Goal: Information Seeking & Learning: Learn about a topic

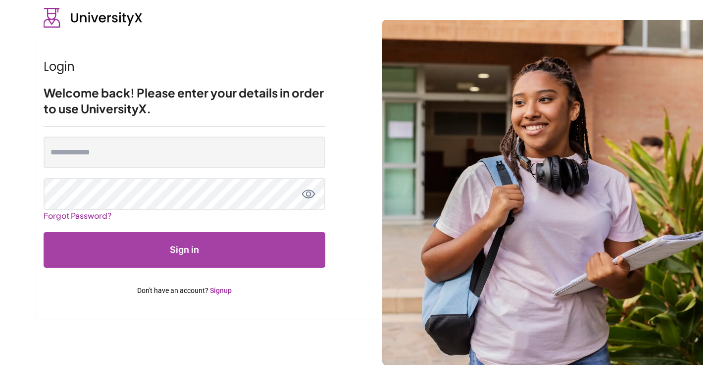
type input "**********"
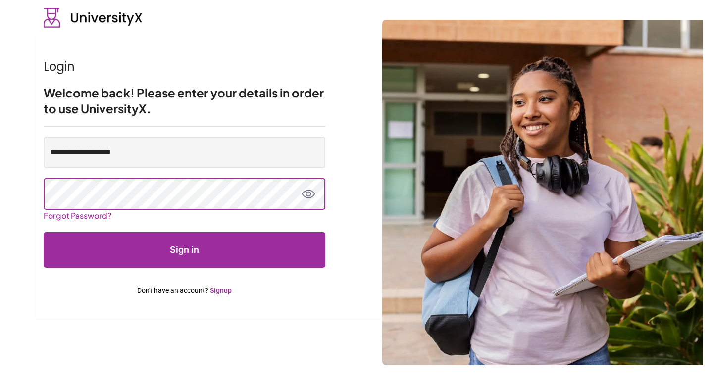
click at [44, 232] on button "Sign in" at bounding box center [185, 250] width 282 height 36
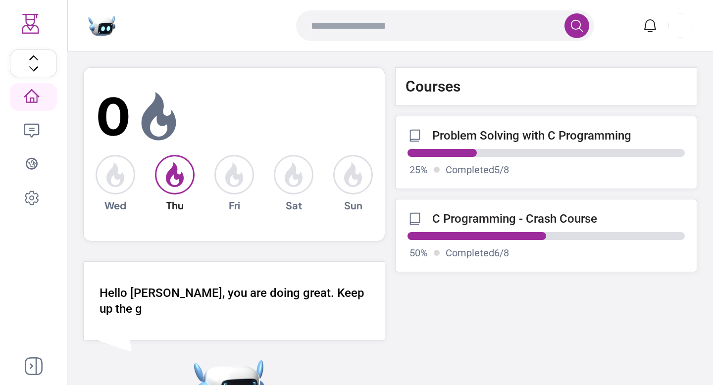
click at [511, 230] on link "C Programming - Crash Course 50 % Completed 6 / 8" at bounding box center [546, 235] width 302 height 73
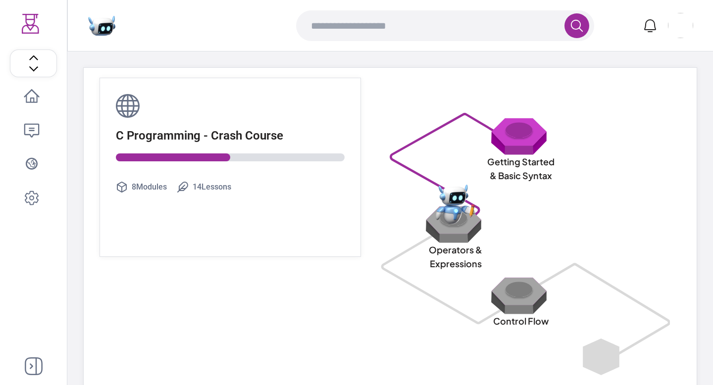
scroll to position [32, 0]
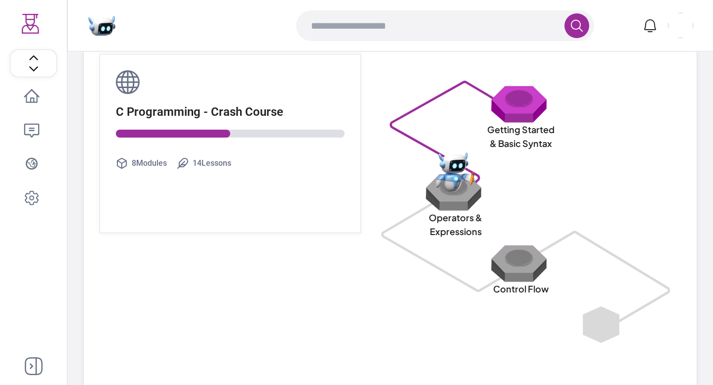
click at [459, 182] on img at bounding box center [456, 172] width 40 height 40
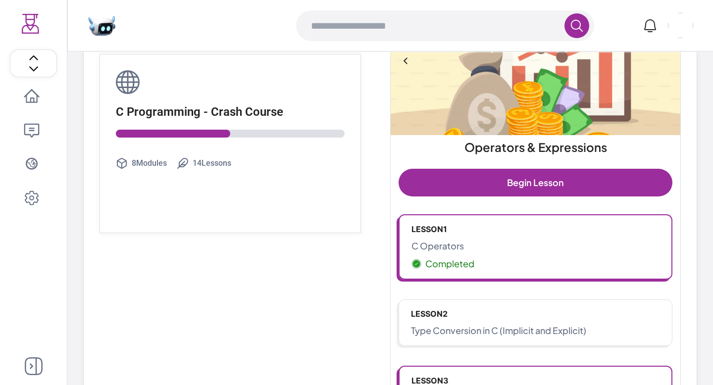
click at [528, 271] on link "Lesson 1 C Operators Completed" at bounding box center [536, 246] width 274 height 65
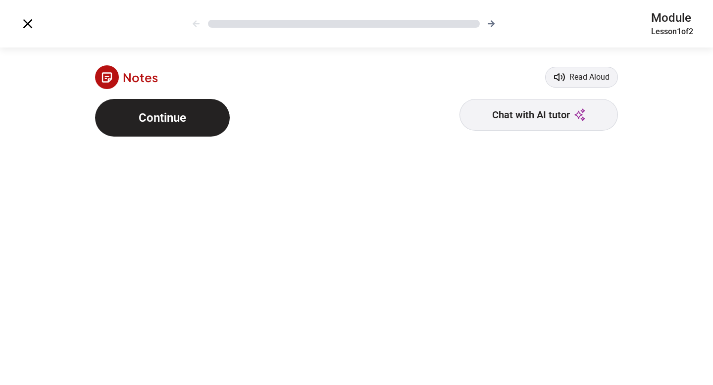
click at [164, 128] on button "Continue" at bounding box center [162, 118] width 135 height 38
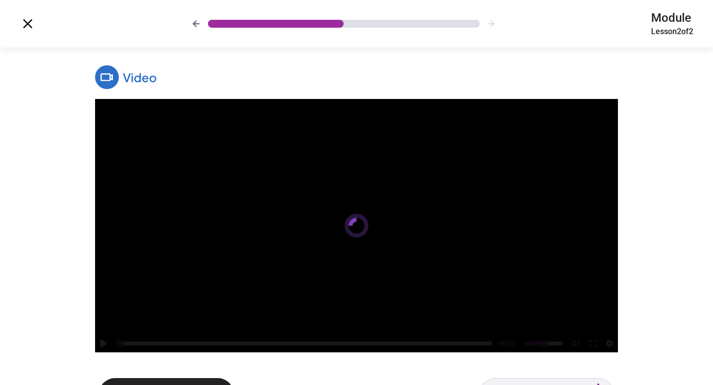
scroll to position [41, 0]
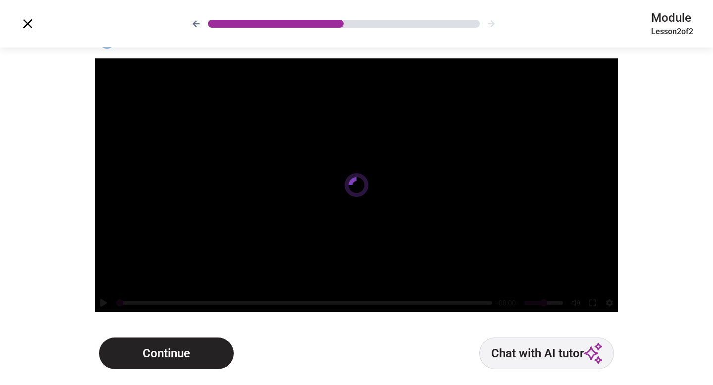
click at [184, 346] on button "Continue" at bounding box center [166, 354] width 135 height 32
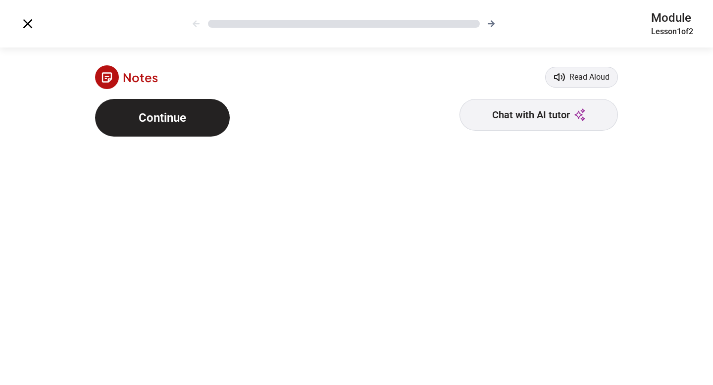
click at [178, 127] on button "Continue" at bounding box center [162, 118] width 135 height 38
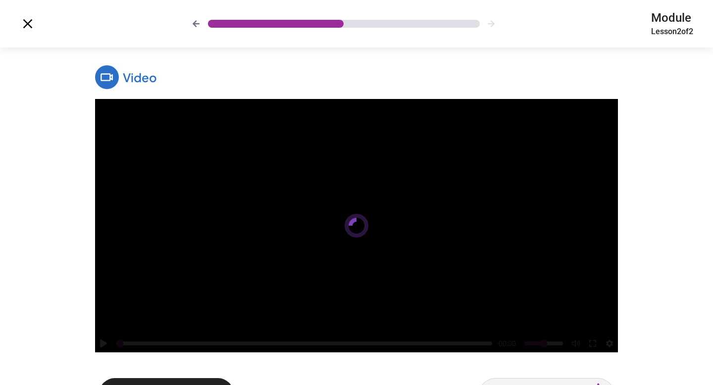
scroll to position [41, 0]
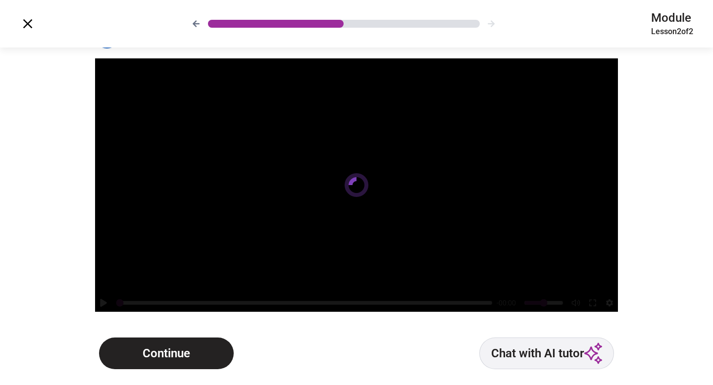
click at [204, 360] on button "Continue" at bounding box center [166, 354] width 135 height 32
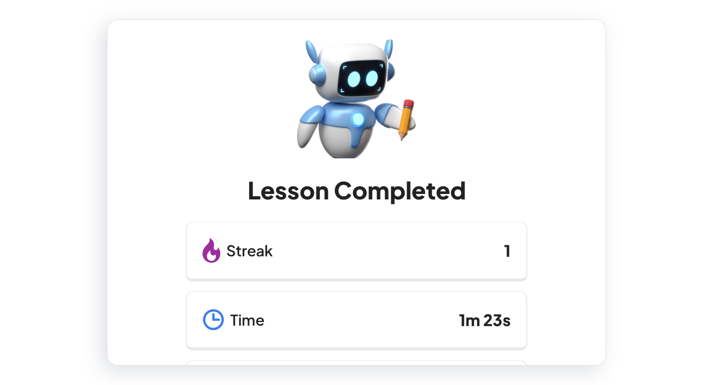
scroll to position [128, 0]
